Goal: Information Seeking & Learning: Learn about a topic

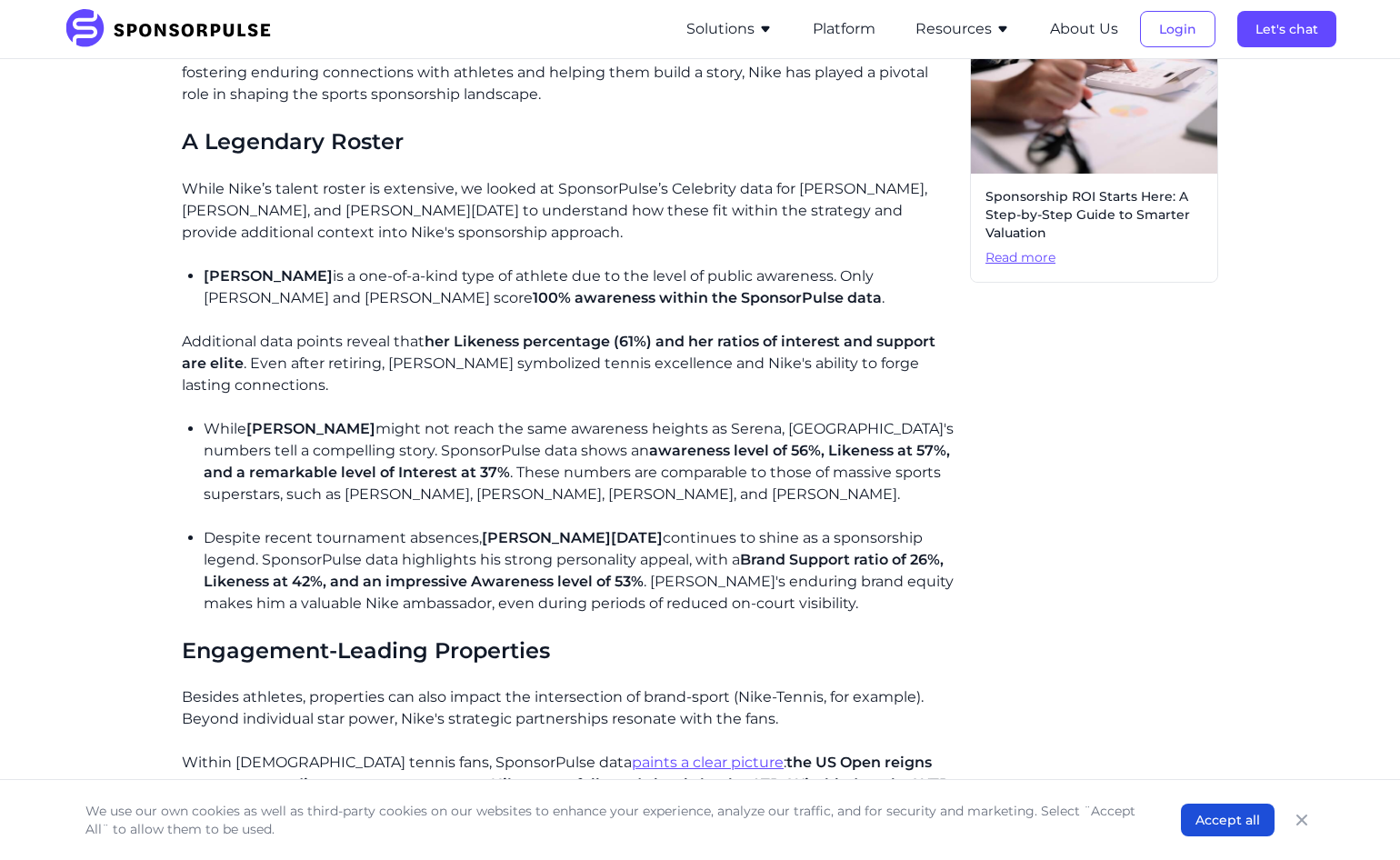
scroll to position [1090, 0]
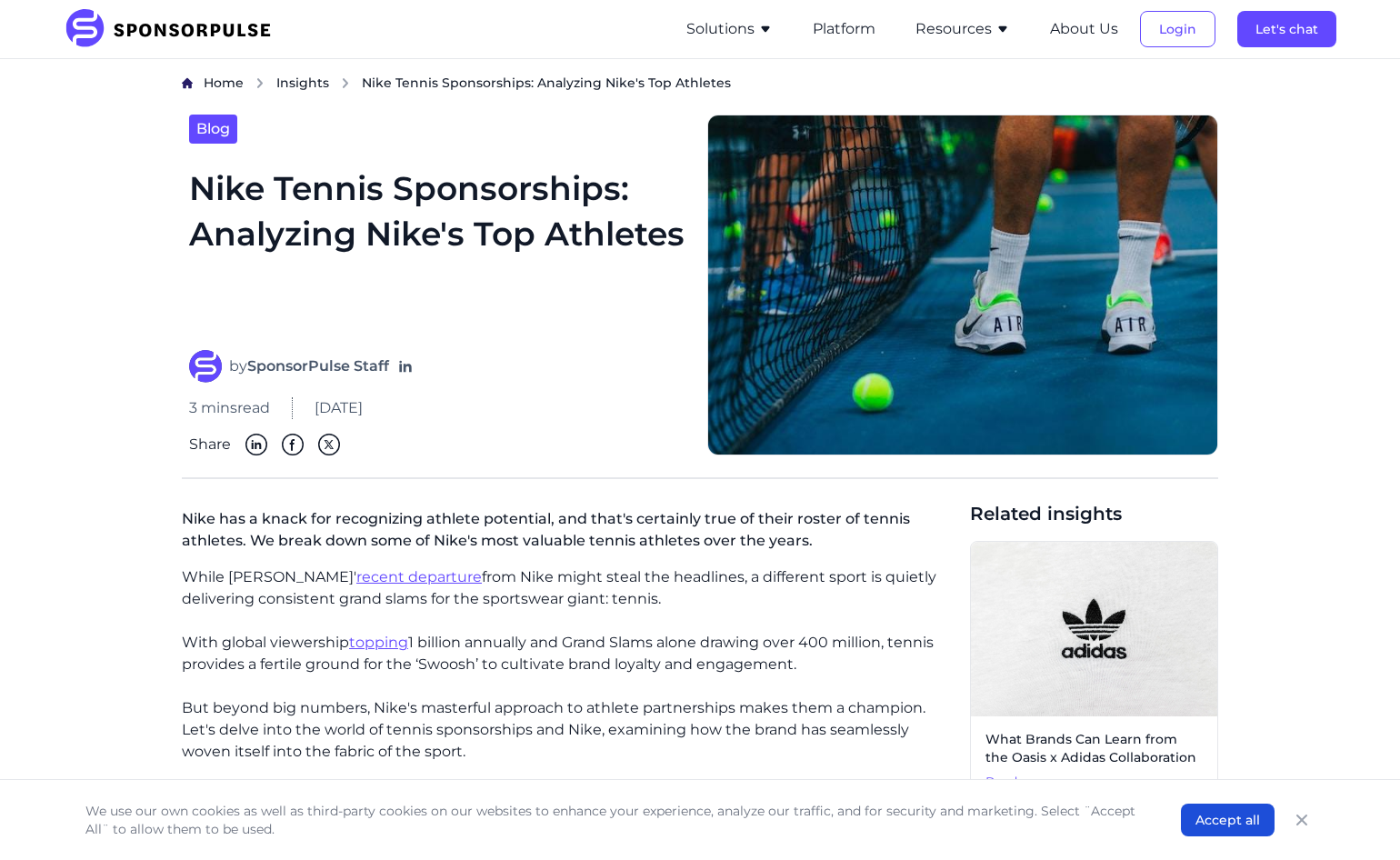
click at [39, 831] on div "We use our own cookies as well as third-party cookies on our websites to enhanc…" at bounding box center [700, 819] width 1400 height 80
